Goal: Transaction & Acquisition: Book appointment/travel/reservation

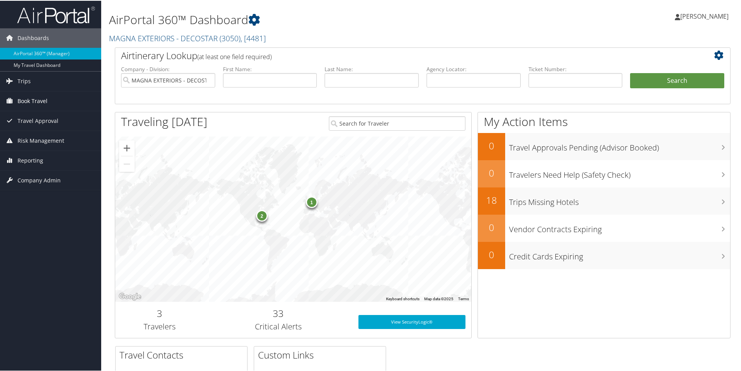
click at [44, 99] on span "Book Travel" at bounding box center [33, 100] width 30 height 19
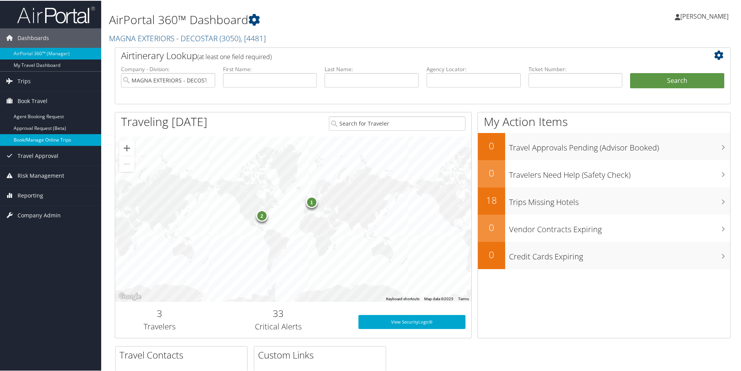
click at [43, 138] on link "Book/Manage Online Trips" at bounding box center [50, 139] width 101 height 12
